Goal: Transaction & Acquisition: Purchase product/service

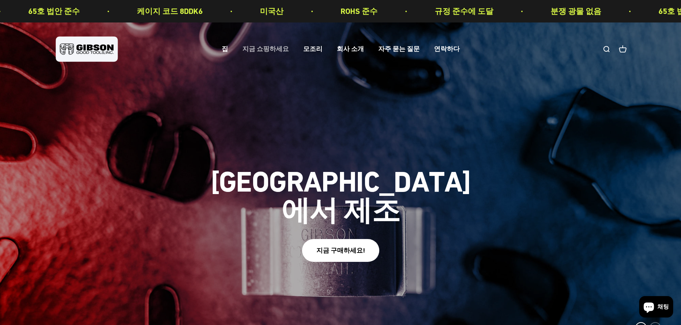
click at [267, 48] on font "지금 쇼핑하세요" at bounding box center [265, 49] width 46 height 8
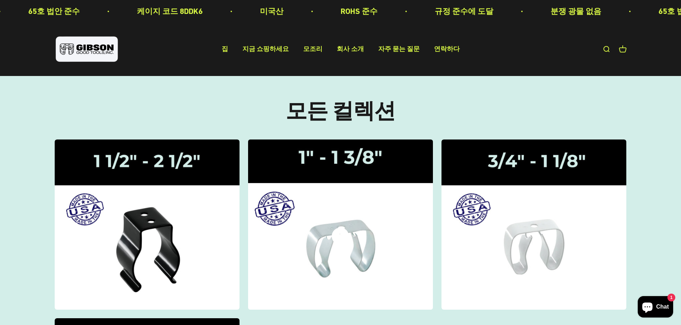
click at [357, 192] on img at bounding box center [340, 224] width 196 height 181
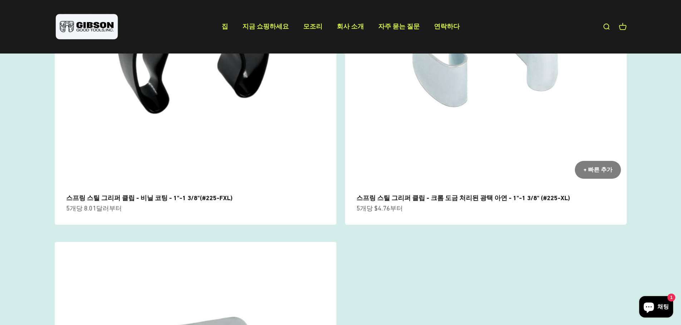
scroll to position [214, 0]
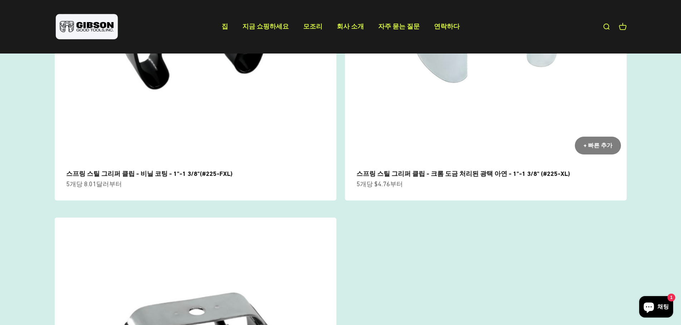
click at [446, 136] on img at bounding box center [486, 20] width 282 height 282
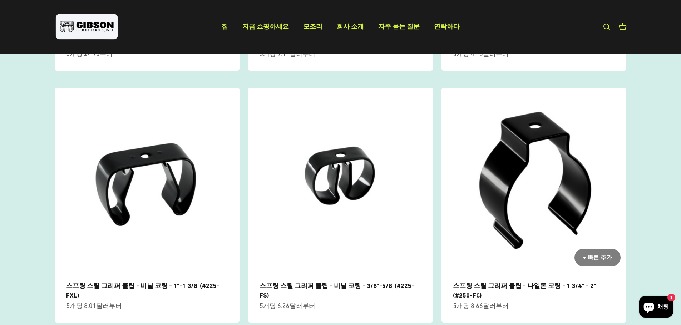
scroll to position [786, 0]
